Goal: Task Accomplishment & Management: Complete application form

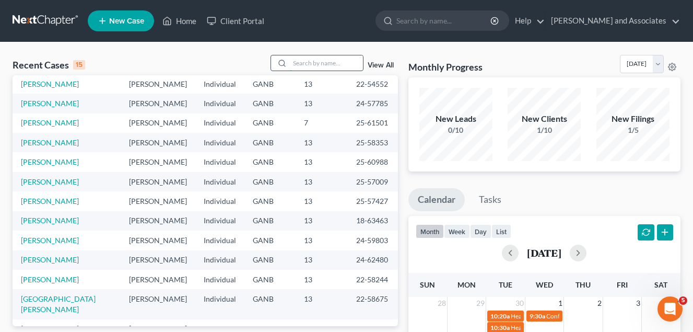
click at [302, 64] on input "search" at bounding box center [326, 62] width 73 height 15
type input "[PERSON_NAME]"
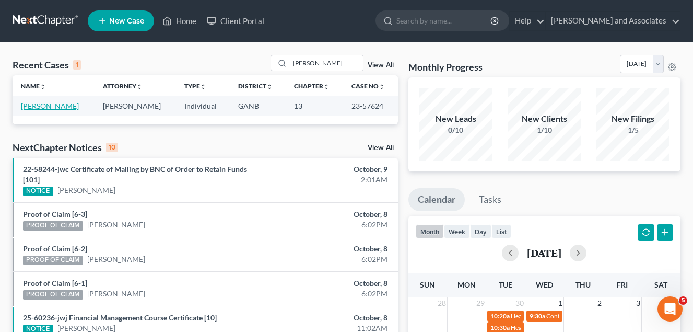
click at [60, 108] on link "[PERSON_NAME]" at bounding box center [50, 105] width 58 height 9
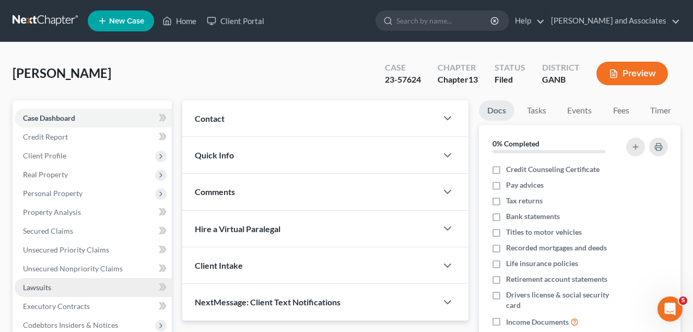
scroll to position [157, 0]
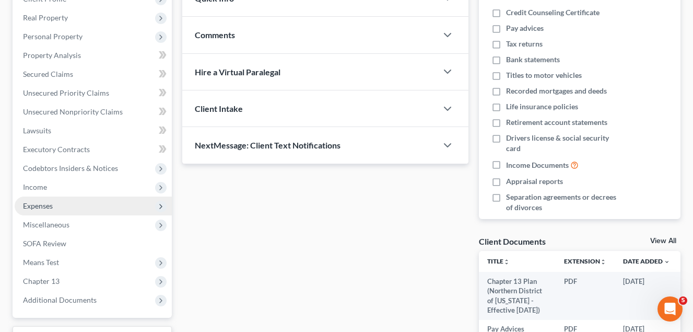
click at [47, 206] on span "Expenses" at bounding box center [38, 205] width 30 height 9
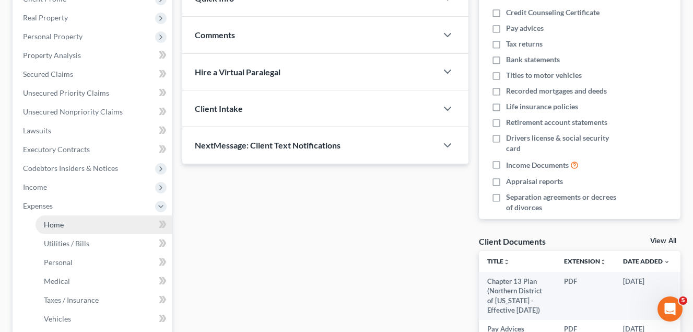
click at [57, 224] on span "Home" at bounding box center [54, 224] width 20 height 9
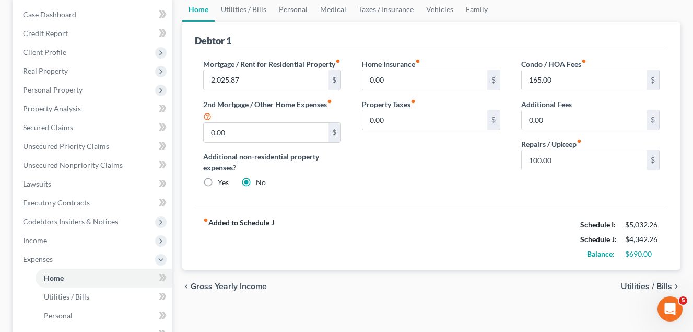
scroll to position [105, 0]
click at [299, 7] on link "Personal" at bounding box center [293, 8] width 41 height 25
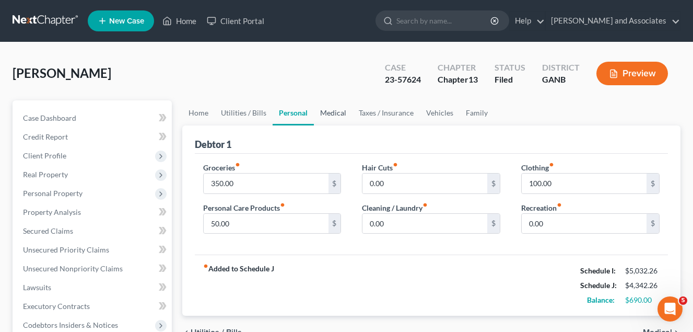
click at [328, 113] on link "Medical" at bounding box center [333, 112] width 39 height 25
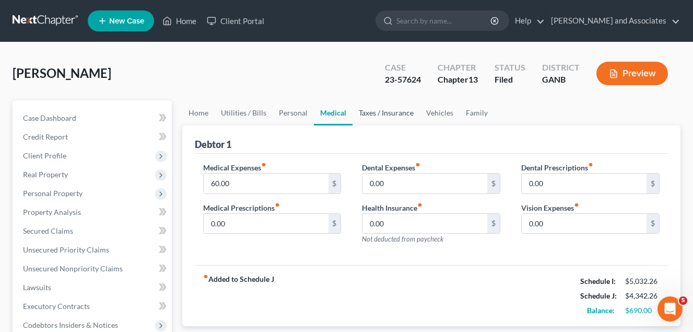
click at [388, 113] on link "Taxes / Insurance" at bounding box center [386, 112] width 67 height 25
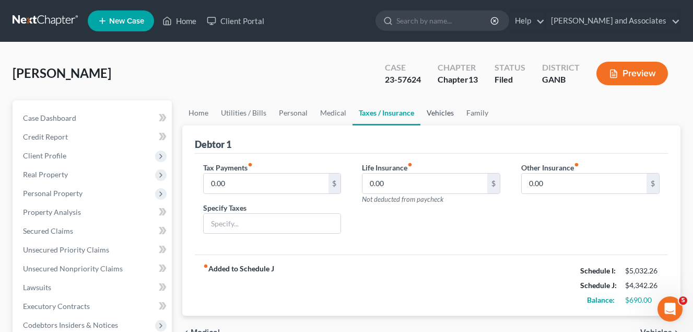
click at [440, 113] on link "Vehicles" at bounding box center [441, 112] width 40 height 25
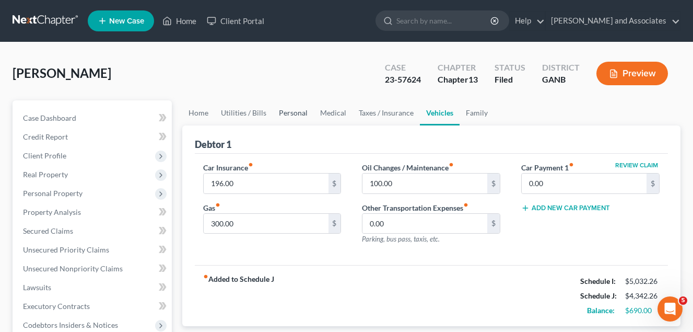
click at [288, 113] on link "Personal" at bounding box center [293, 112] width 41 height 25
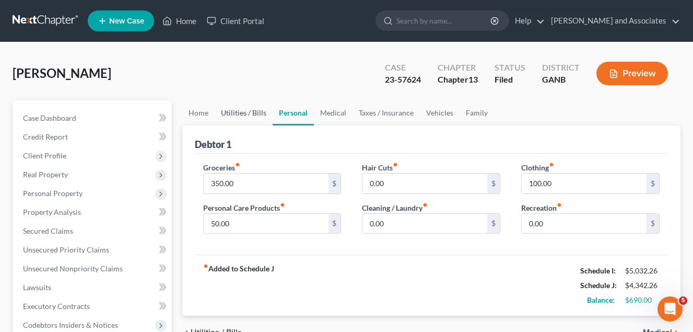
click at [243, 111] on link "Utilities / Bills" at bounding box center [244, 112] width 58 height 25
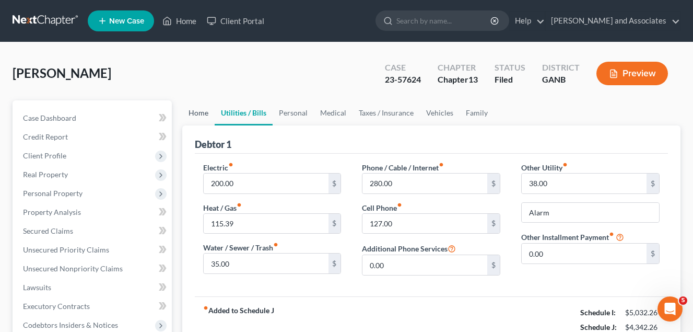
click at [200, 112] on link "Home" at bounding box center [198, 112] width 32 height 25
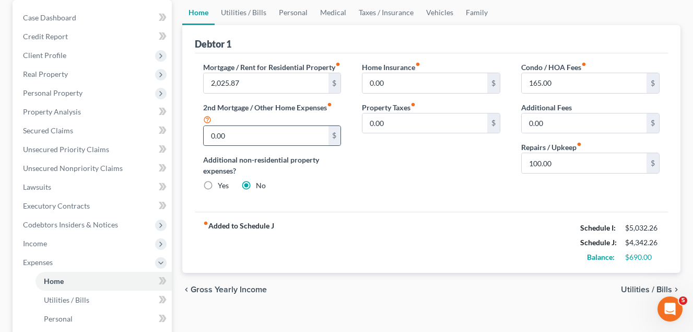
scroll to position [105, 0]
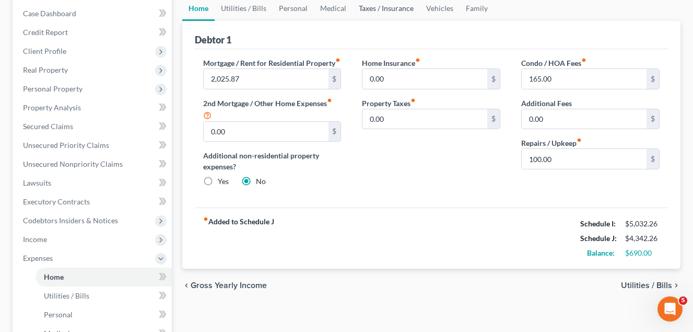
click at [387, 8] on link "Taxes / Insurance" at bounding box center [386, 8] width 67 height 25
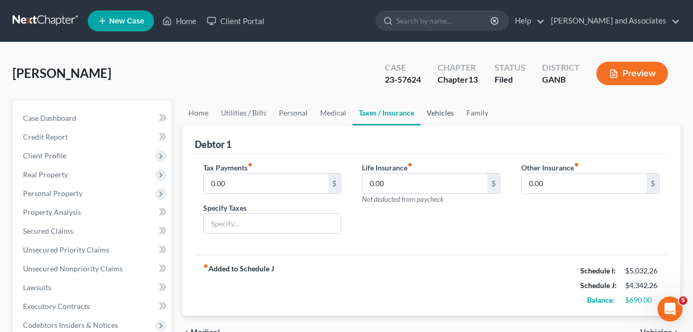
click at [439, 111] on link "Vehicles" at bounding box center [441, 112] width 40 height 25
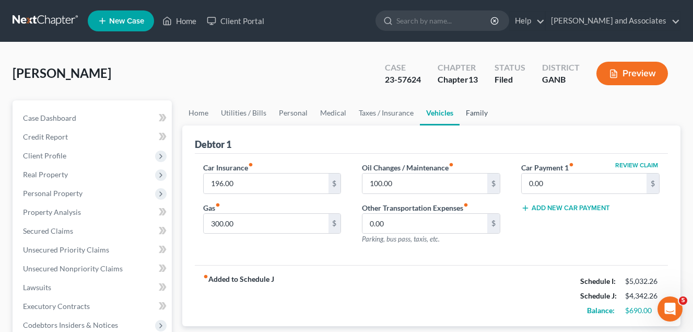
click at [477, 113] on link "Family" at bounding box center [477, 112] width 34 height 25
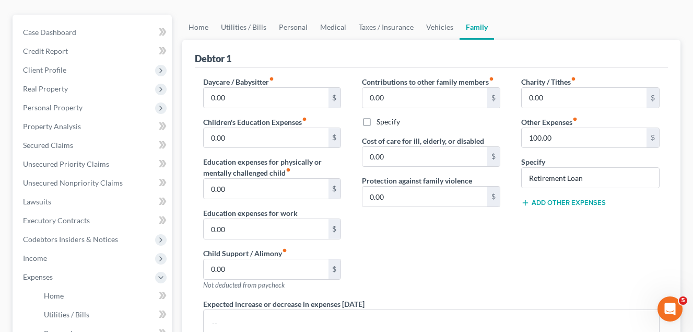
scroll to position [105, 0]
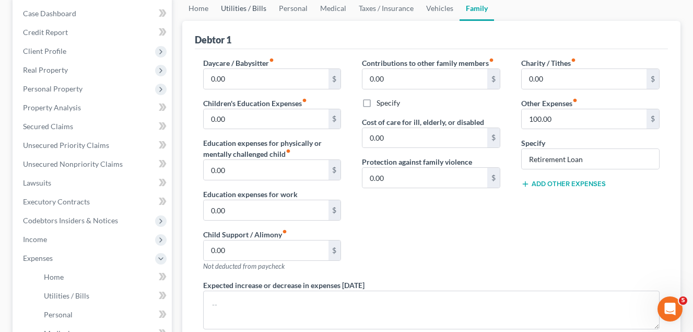
click at [244, 5] on link "Utilities / Bills" at bounding box center [244, 8] width 58 height 25
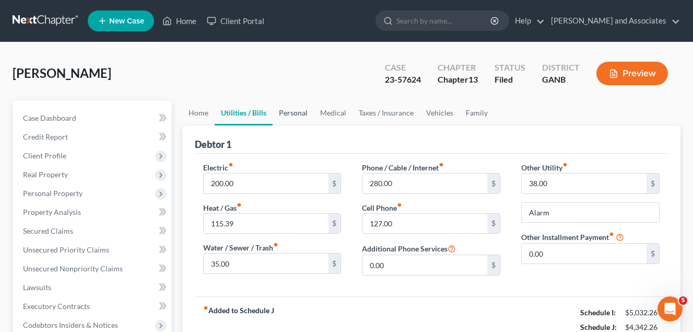
click at [287, 112] on link "Personal" at bounding box center [293, 112] width 41 height 25
